Goal: Navigation & Orientation: Find specific page/section

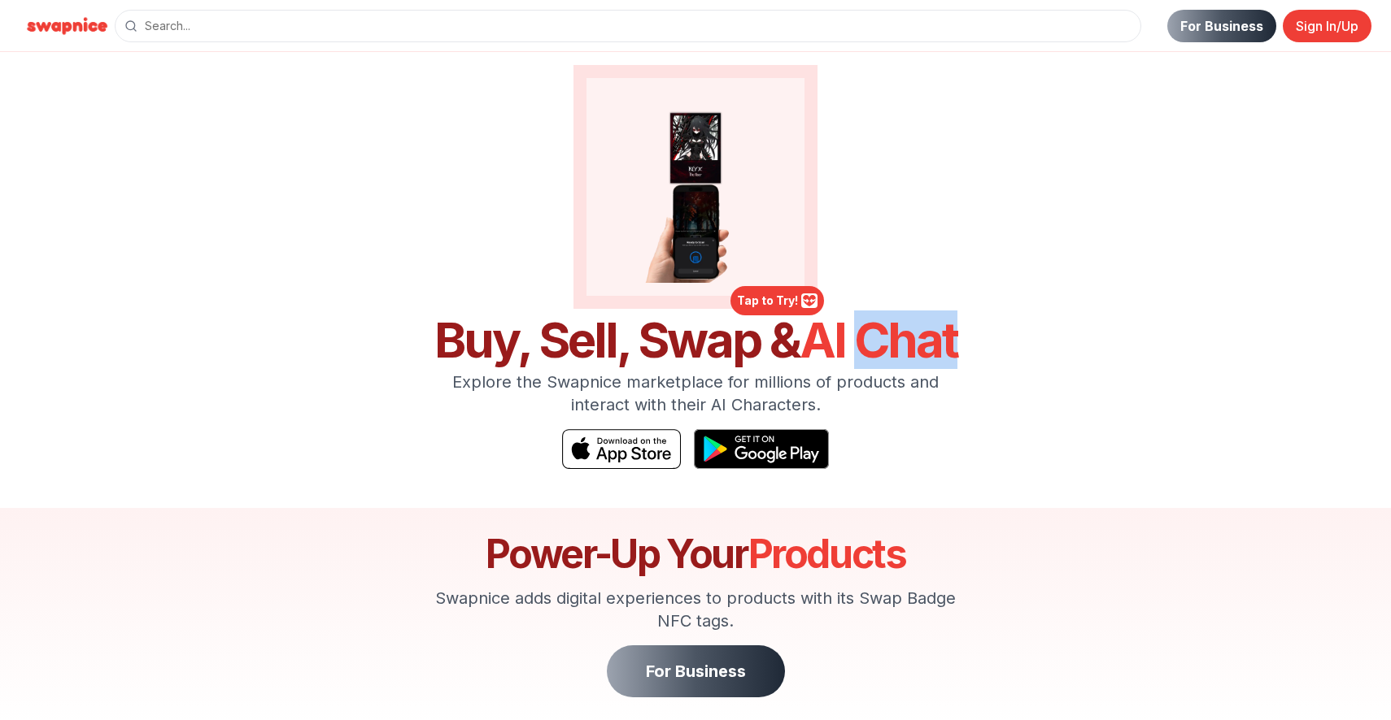
click at [929, 346] on span "AI Chat" at bounding box center [878, 340] width 158 height 59
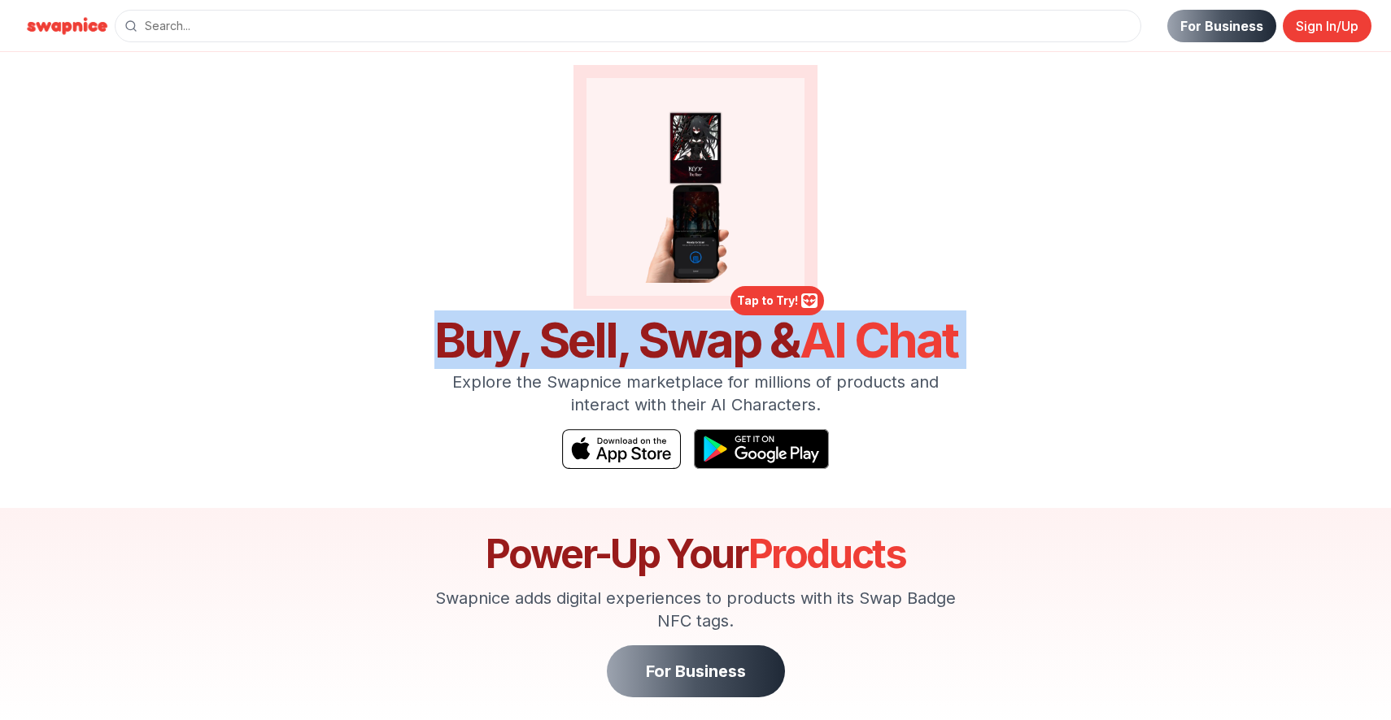
click at [929, 346] on span "AI Chat" at bounding box center [878, 340] width 158 height 59
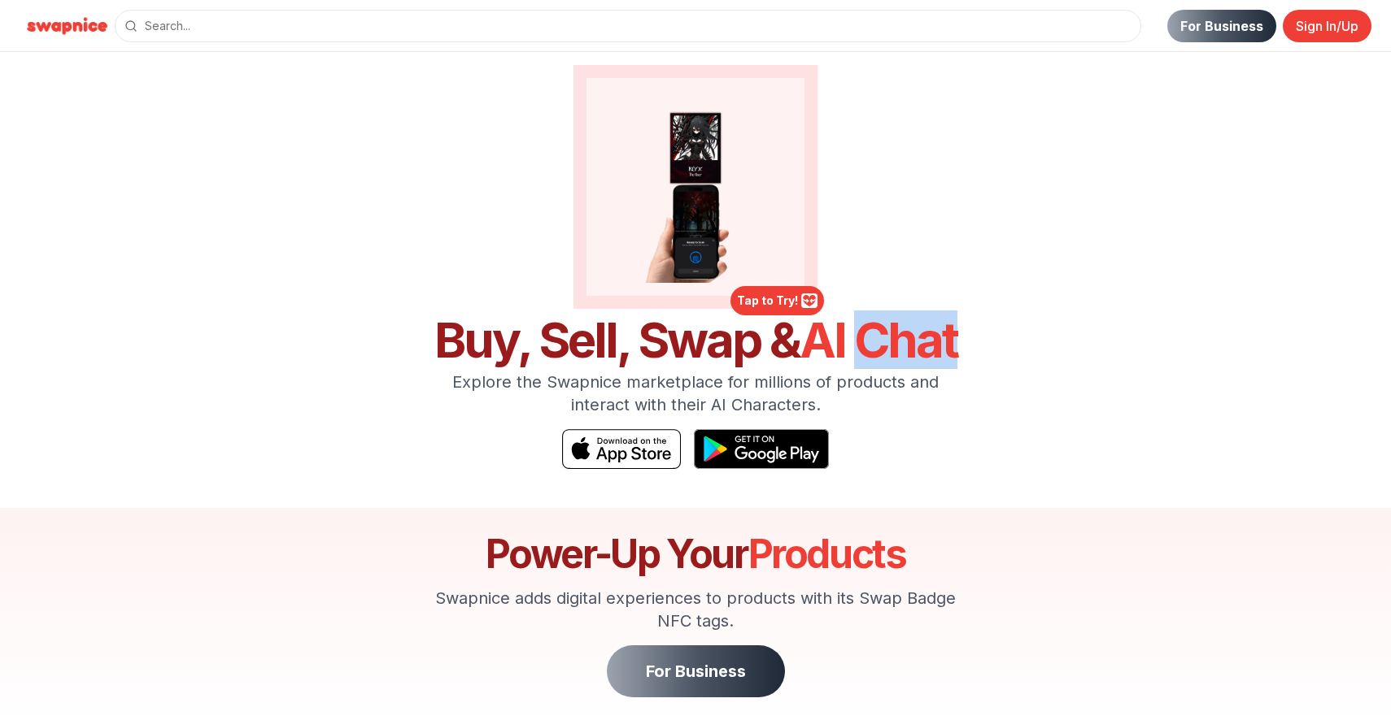
click at [929, 346] on span "AI Chat" at bounding box center [878, 340] width 158 height 59
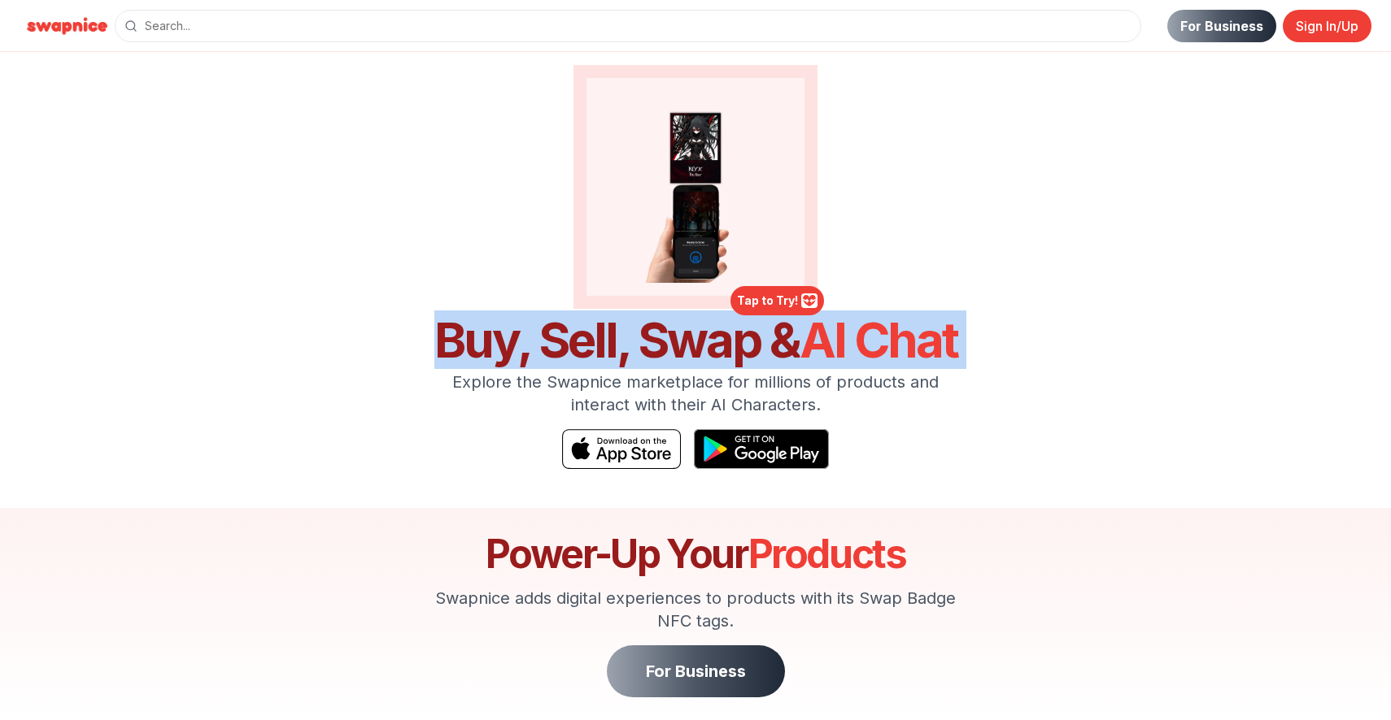
click at [929, 346] on span "AI Chat" at bounding box center [878, 340] width 158 height 59
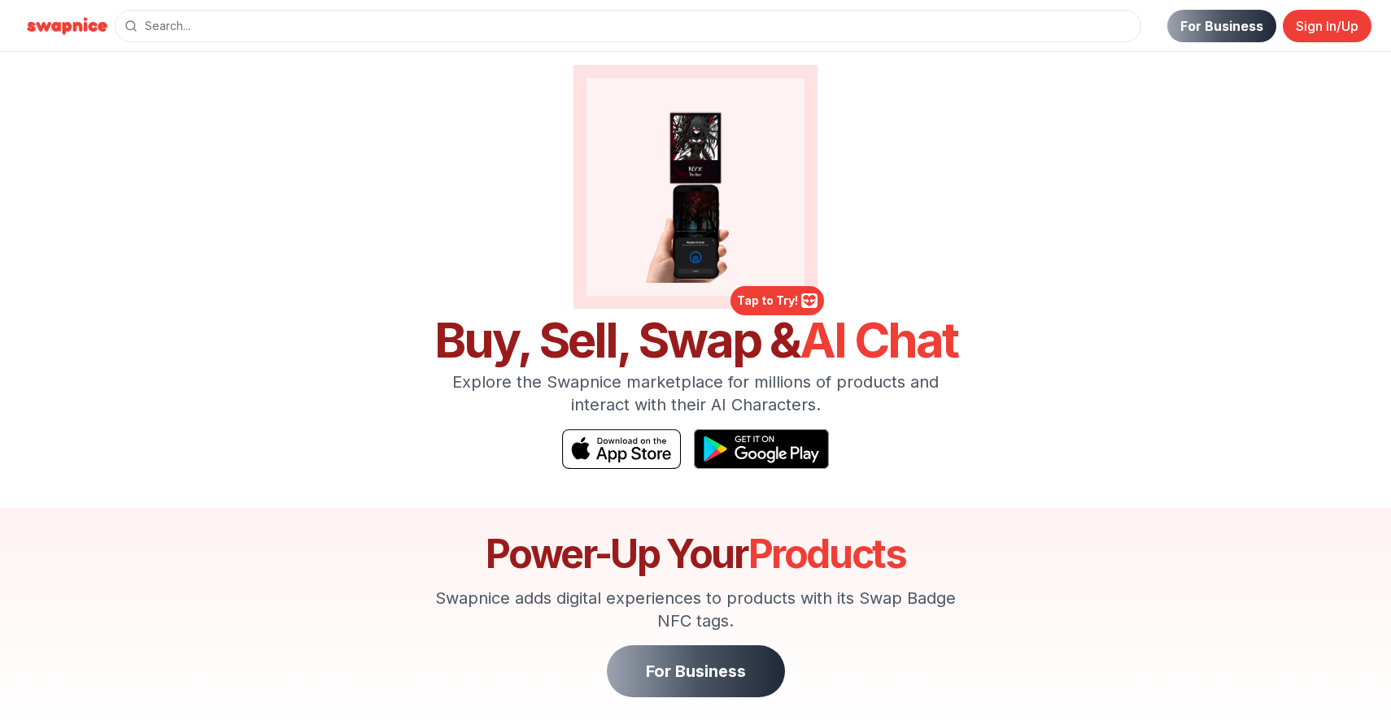
click at [997, 382] on div "Tap to Try! Buy, Sell, Swap & AI Chat Explore the Swapnice marketplace for mill…" at bounding box center [695, 267] width 1138 height 404
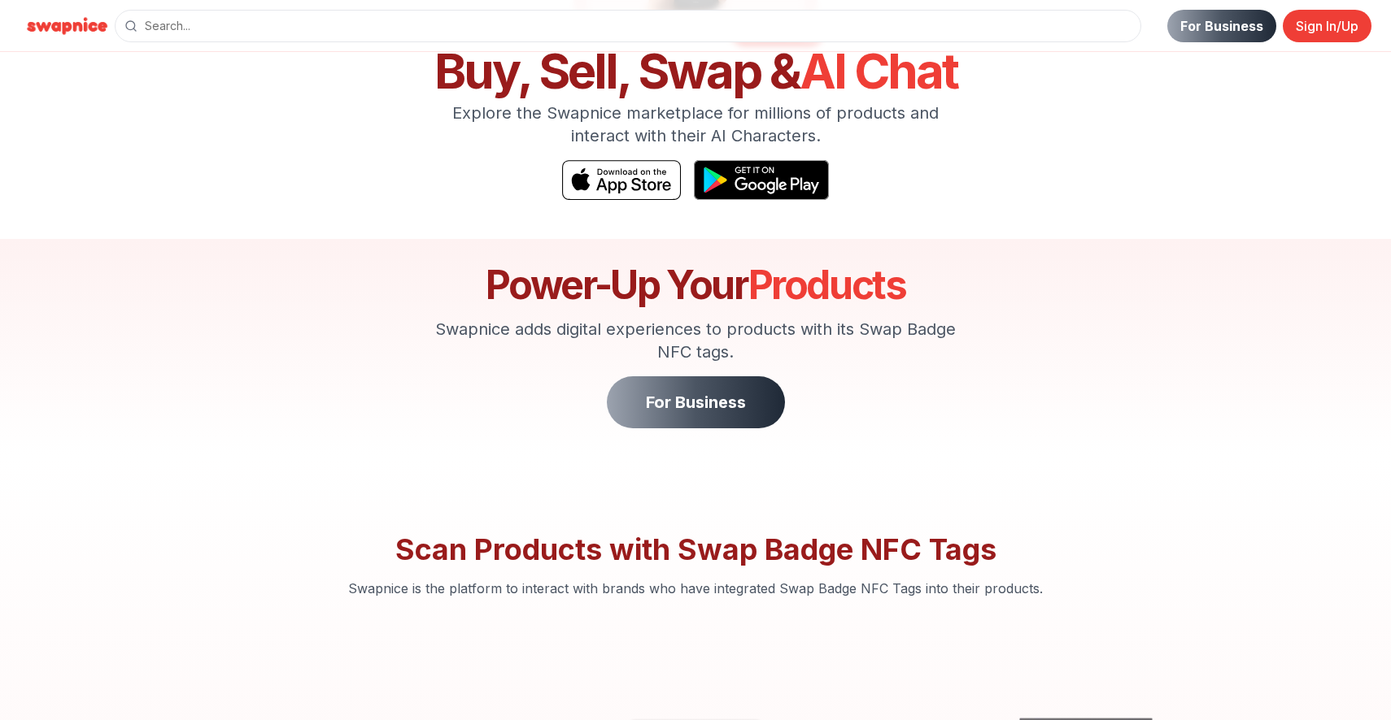
scroll to position [270, 0]
click at [766, 185] on img at bounding box center [760, 180] width 141 height 42
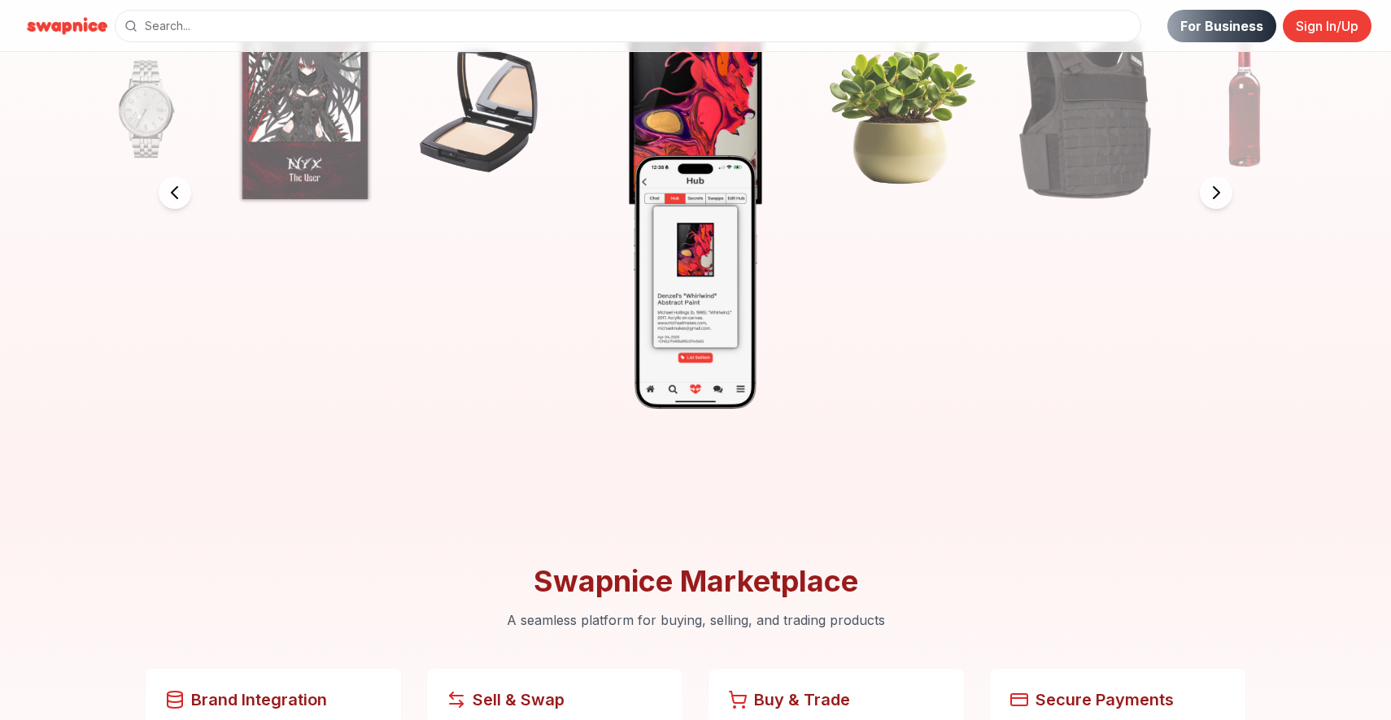
scroll to position [811, 0]
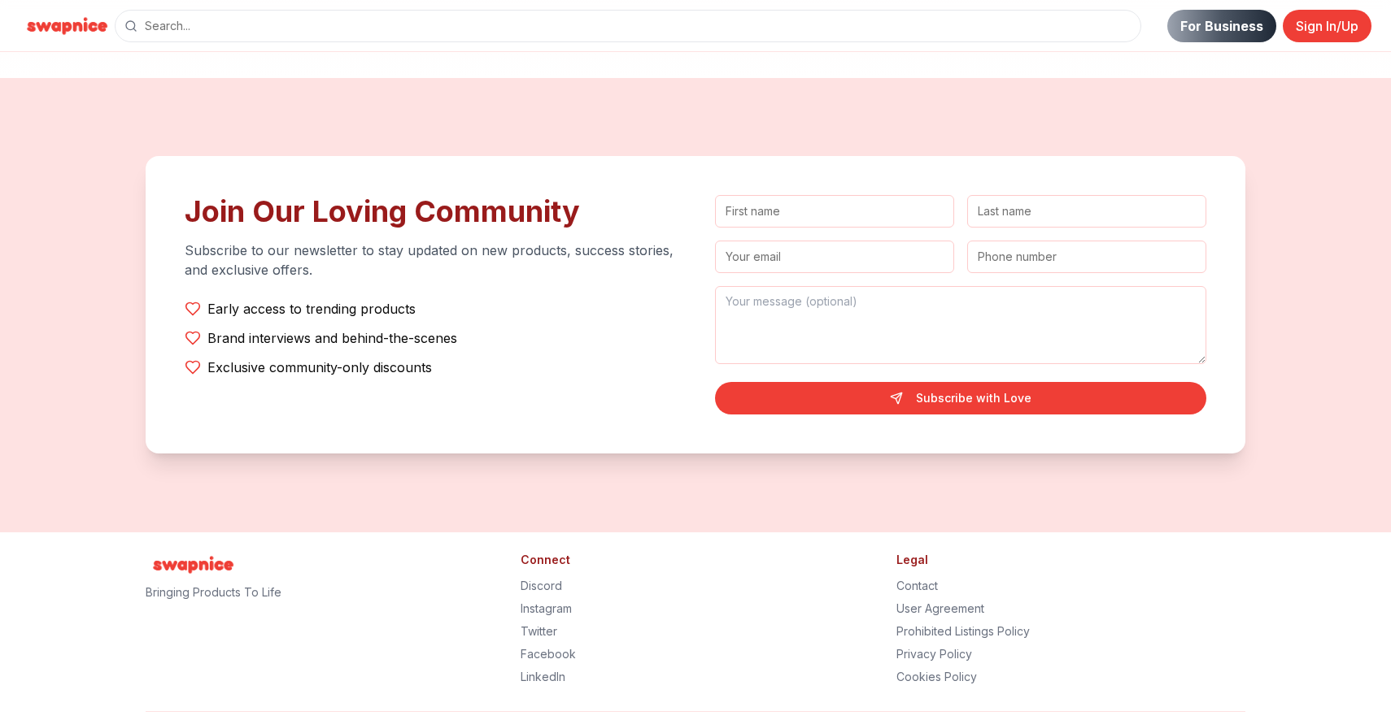
scroll to position [3289, 0]
